Goal: Transaction & Acquisition: Subscribe to service/newsletter

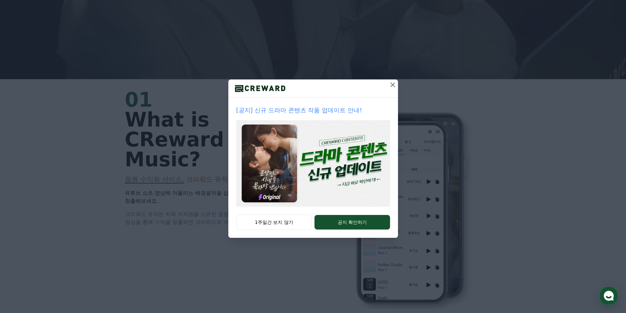
scroll to position [265, 0]
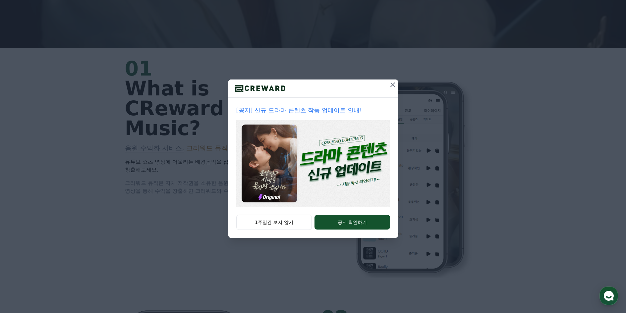
click at [388, 84] on button at bounding box center [393, 85] width 11 height 11
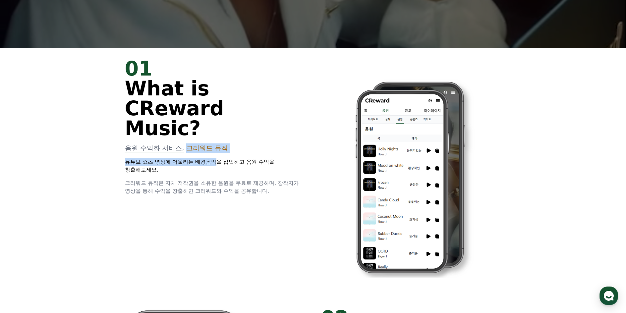
drag, startPoint x: 216, startPoint y: 134, endPoint x: 189, endPoint y: 131, distance: 27.7
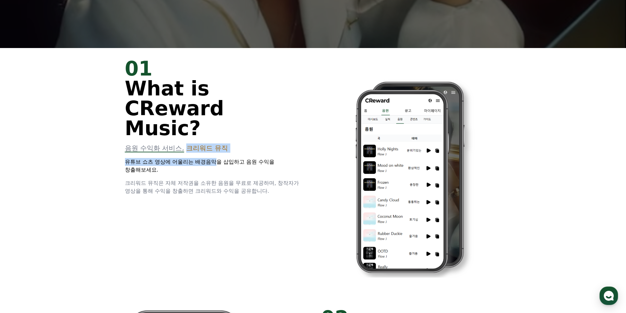
click at [189, 131] on div "01 What is CReward Music? 음원 수익화 서비스, 크리워드 뮤직 유튜브 쇼츠 영상에 어울리는 배경음악을 삽입하고 음원 수익을…" at bounding box center [215, 127] width 180 height 137
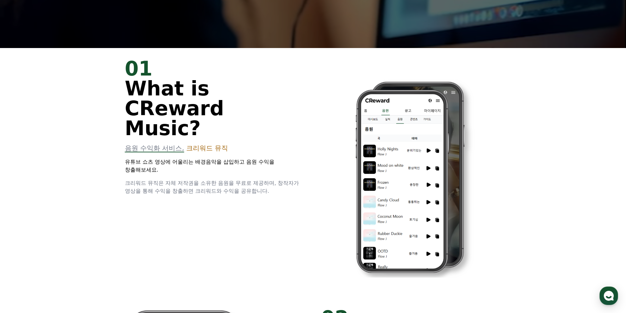
click at [244, 158] on div "01 What is CReward Music? 음원 수익화 서비스, 크리워드 뮤직 유튜브 쇼츠 영상에 어울리는 배경음악을 삽입하고 음원 수익을…" at bounding box center [215, 127] width 180 height 137
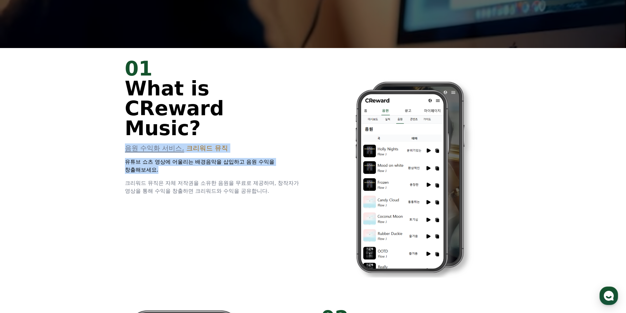
drag, startPoint x: 247, startPoint y: 152, endPoint x: 96, endPoint y: 128, distance: 153.1
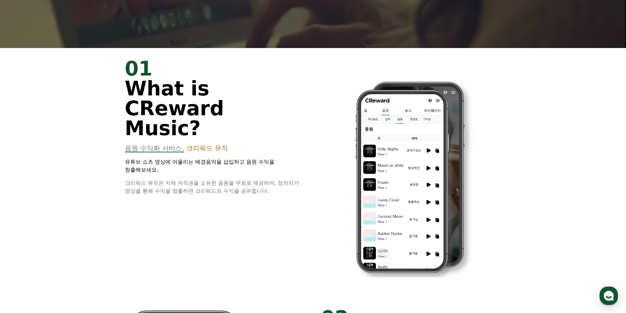
click at [250, 180] on span "크리워드 뮤직은 자체 저작권을 소유한 음원을 무료로 제공하며, 창작자가 영상을 통해 수익을 창출하면 크리워드와 수익을 공유합니다." at bounding box center [212, 187] width 174 height 14
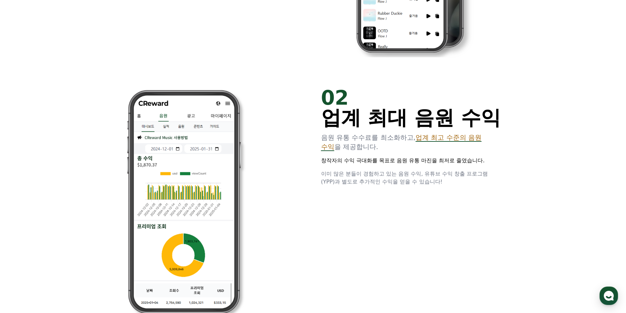
scroll to position [497, 0]
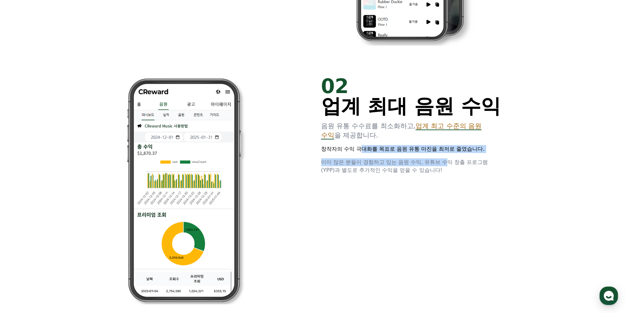
drag, startPoint x: 451, startPoint y: 166, endPoint x: 287, endPoint y: 138, distance: 165.8
click at [287, 138] on div "02 업계 최대 음원 수익 음원 유통 수수료를 최소화하고, 업계 최고 수준의 음원 수익 을 제공합니다. 창작자의 수익 극대화를 목표로 음원 유…" at bounding box center [313, 191] width 398 height 250
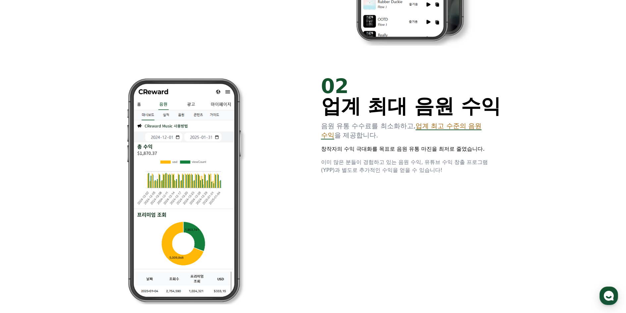
click at [353, 163] on span "이미 많은 분들이 경험하고 있는 음원 수익, 유튜브 수익 창출 프로그램(YPP)과 별도로 추가적인 수익을 얻을 수 있습니다!" at bounding box center [404, 166] width 167 height 14
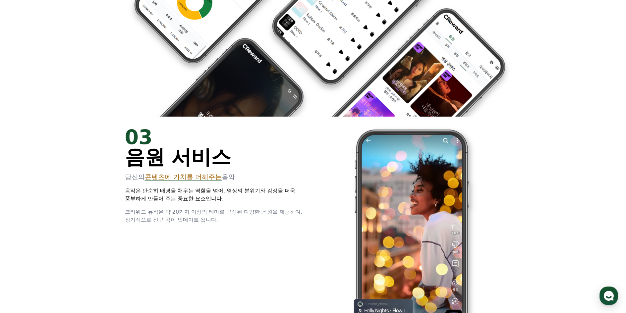
scroll to position [994, 0]
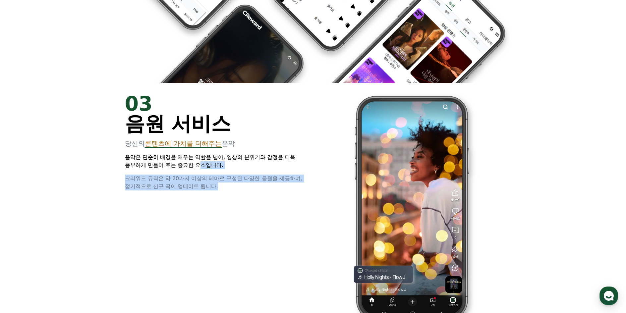
drag, startPoint x: 226, startPoint y: 179, endPoint x: 180, endPoint y: 157, distance: 50.6
click at [181, 158] on div "03 음원 서비스 당신의 콘텐츠에 가치를 더해주는 음악 음악은 단순히 배경을 채우는 역할을 넘어, 영상의 분위기와 감정을 더욱 풍부하게 만들어…" at bounding box center [215, 142] width 180 height 97
click at [225, 177] on span "크리워드 뮤직은 약 20가지 이상의 테마로 구성된 다양한 음원을 제공하며, 정기적으로 신규 곡이 업데이트 됩니다." at bounding box center [213, 182] width 177 height 14
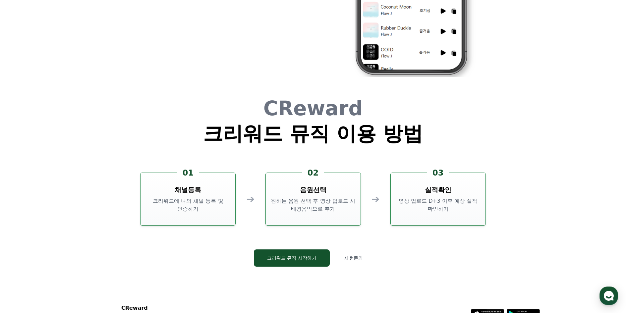
scroll to position [1796, 0]
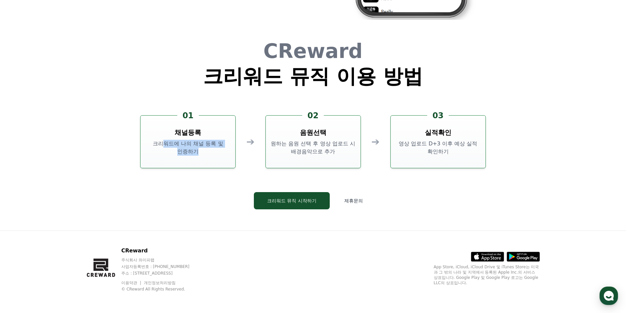
drag, startPoint x: 189, startPoint y: 147, endPoint x: 158, endPoint y: 140, distance: 31.5
click at [159, 140] on p "크리워드에 나의 채널 등록 및 인증하기" at bounding box center [187, 148] width 89 height 16
click at [152, 139] on div "01 채널등록 크리워드에 나의 채널 등록 및 인증하기" at bounding box center [187, 141] width 95 height 53
drag, startPoint x: 173, startPoint y: 146, endPoint x: 201, endPoint y: 149, distance: 27.7
click at [200, 149] on p "크리워드에 나의 채널 등록 및 인증하기" at bounding box center [187, 148] width 89 height 16
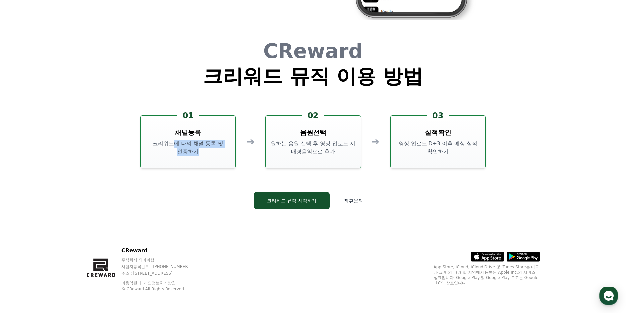
click at [201, 149] on p "크리워드에 나의 채널 등록 및 인증하기" at bounding box center [187, 148] width 89 height 16
drag, startPoint x: 272, startPoint y: 151, endPoint x: 300, endPoint y: 152, distance: 27.5
click at [300, 152] on p "원하는 음원 선택 후 영상 업로드 시 배경음악으로 추가" at bounding box center [312, 148] width 89 height 16
click at [310, 151] on p "원하는 음원 선택 후 영상 업로드 시 배경음악으로 추가" at bounding box center [312, 148] width 89 height 16
drag, startPoint x: 328, startPoint y: 150, endPoint x: 337, endPoint y: 154, distance: 9.8
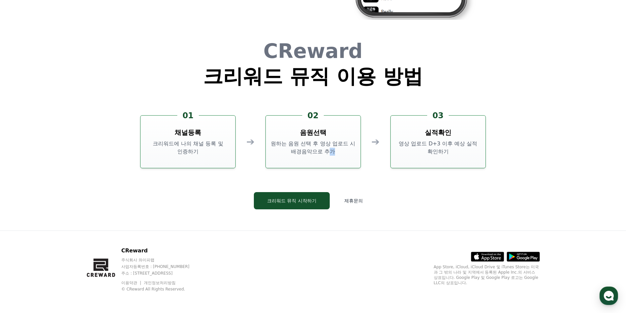
click at [337, 154] on p "원하는 음원 선택 후 영상 업로드 시 배경음악으로 추가" at bounding box center [312, 148] width 89 height 16
click at [339, 154] on p "원하는 음원 선택 후 영상 업로드 시 배경음악으로 추가" at bounding box center [312, 148] width 89 height 16
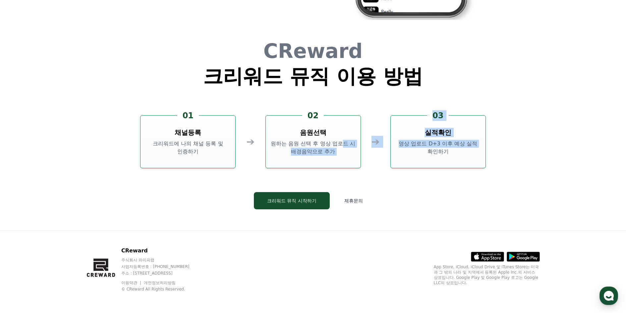
drag, startPoint x: 344, startPoint y: 147, endPoint x: 412, endPoint y: 159, distance: 68.8
click at [412, 159] on div "01 채널등록 크리워드에 나의 채널 등록 및 인증하기 ➔ 02 음원선택 원하는 음원 선택 후 영상 업로드 시 배경음악으로 추가 ➔ 03 실적확…" at bounding box center [312, 141] width 345 height 53
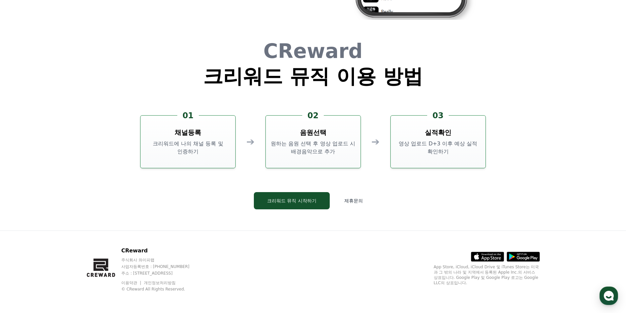
click at [441, 156] on div "03 실적확인 영상 업로드 D+3 이후 예상 실적 확인하기" at bounding box center [437, 141] width 95 height 53
drag, startPoint x: 462, startPoint y: 156, endPoint x: 398, endPoint y: 135, distance: 67.5
click at [398, 135] on div "03 실적확인 영상 업로드 D+3 이후 예상 실적 확인하기" at bounding box center [437, 141] width 95 height 53
click at [423, 136] on div "03 실적확인 영상 업로드 D+3 이후 예상 실적 확인하기" at bounding box center [437, 141] width 95 height 53
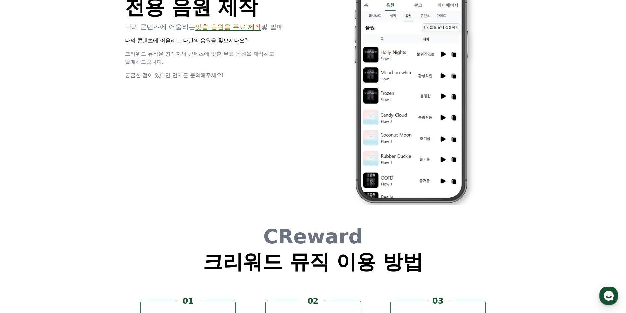
scroll to position [1531, 0]
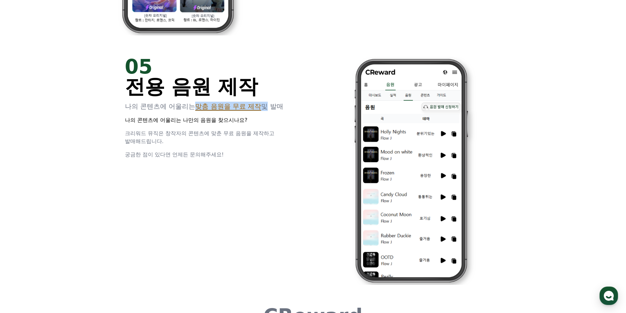
drag, startPoint x: 268, startPoint y: 106, endPoint x: 196, endPoint y: 102, distance: 71.4
click at [196, 102] on p "나의 콘텐츠에 어울리는 맞춤 음원을 무료 제작 및 발매" at bounding box center [215, 106] width 180 height 9
click at [156, 100] on div "05 전용 음원 제작 나의 콘텐츠에 어울리는 맞춤 음원을 무료 제작 및 발매 나의 콘텐츠에 어울리는 나만의 음원을 찾으시나요? 크리워드 뮤직은…" at bounding box center [215, 108] width 180 height 102
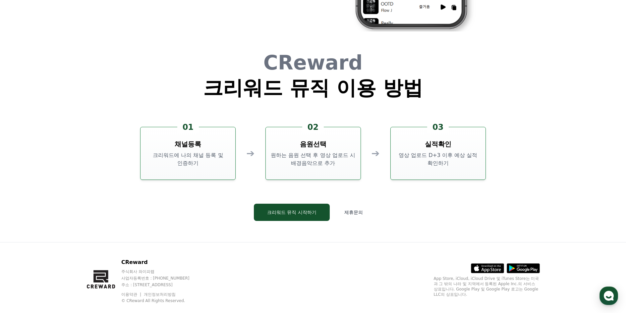
scroll to position [1796, 0]
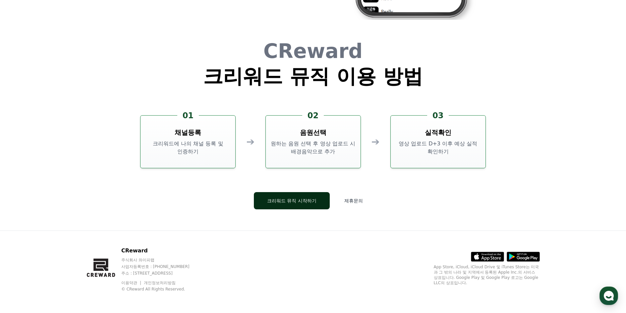
click at [309, 203] on button "크리워드 뮤직 시작하기" at bounding box center [292, 200] width 76 height 17
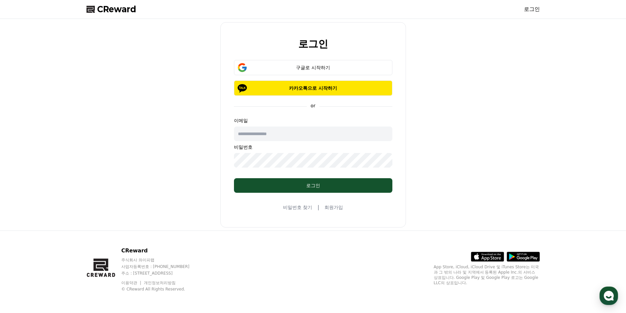
click at [118, 11] on span "CReward" at bounding box center [116, 9] width 39 height 11
